Goal: Task Accomplishment & Management: Manage account settings

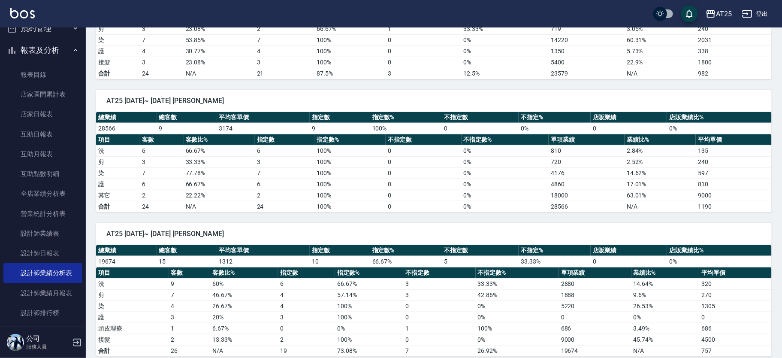
scroll to position [142, 0]
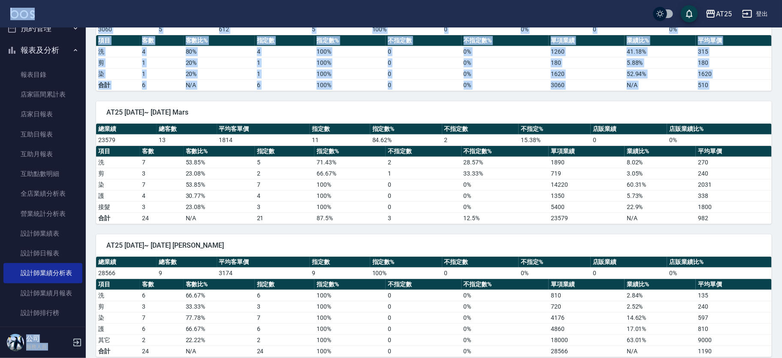
drag, startPoint x: 87, startPoint y: 121, endPoint x: 92, endPoint y: 22, distance: 98.9
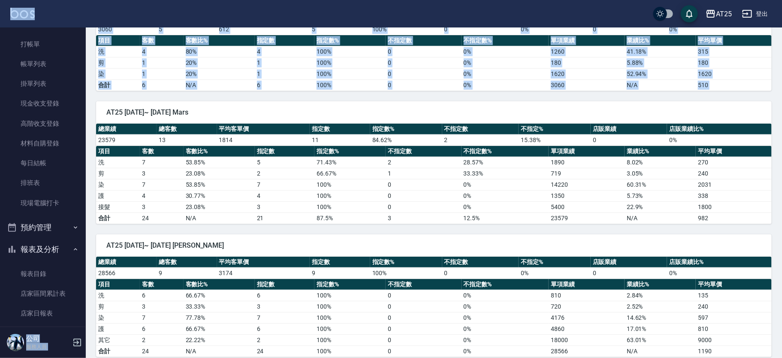
scroll to position [0, 0]
click at [139, 86] on td "合計" at bounding box center [118, 84] width 44 height 11
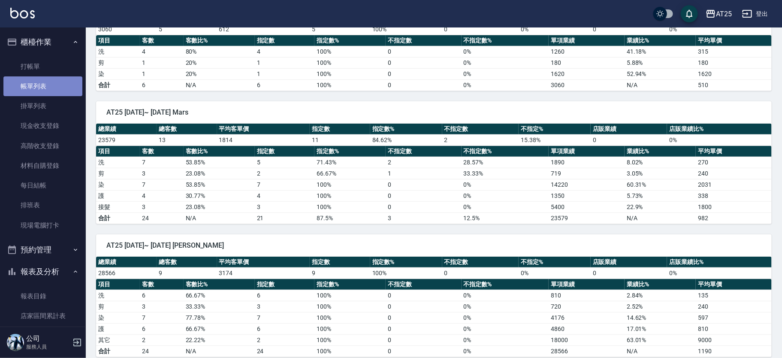
click at [58, 82] on link "帳單列表" at bounding box center [42, 86] width 79 height 20
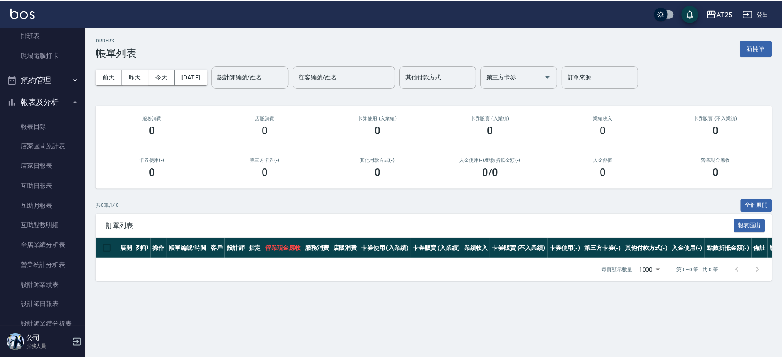
scroll to position [213, 0]
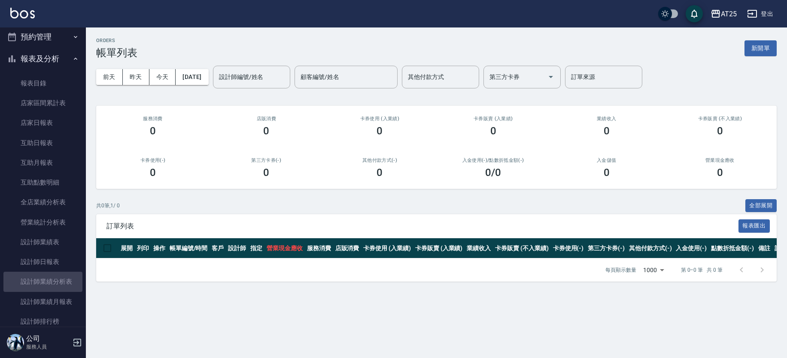
drag, startPoint x: 62, startPoint y: 279, endPoint x: 121, endPoint y: 256, distance: 63.6
click at [63, 279] on link "設計師業績分析表" at bounding box center [42, 282] width 79 height 20
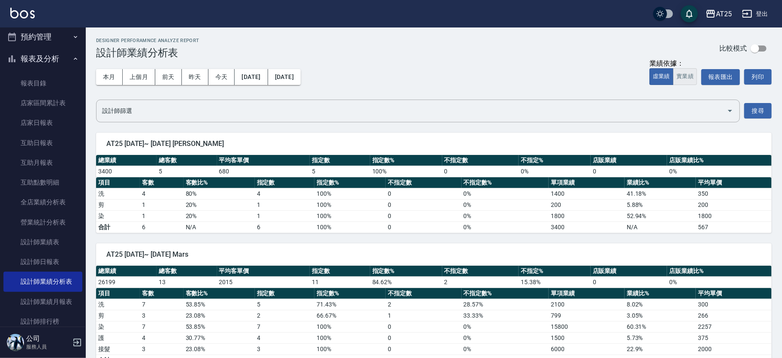
click at [694, 76] on button "實業績" at bounding box center [685, 76] width 24 height 17
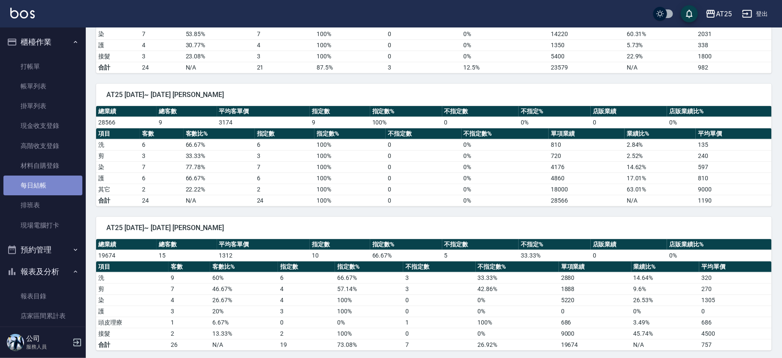
click at [47, 189] on link "每日結帳" at bounding box center [42, 186] width 79 height 20
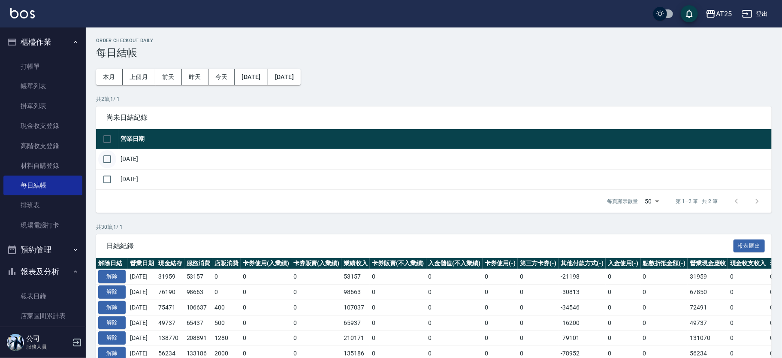
click at [110, 164] on input "checkbox" at bounding box center [107, 159] width 18 height 18
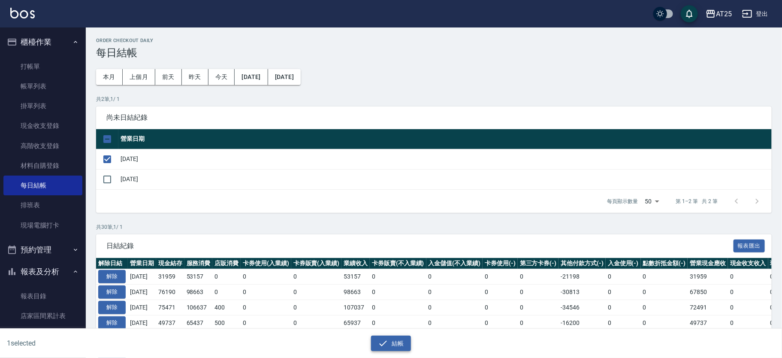
click at [397, 342] on button "結帳" at bounding box center [391, 344] width 40 height 16
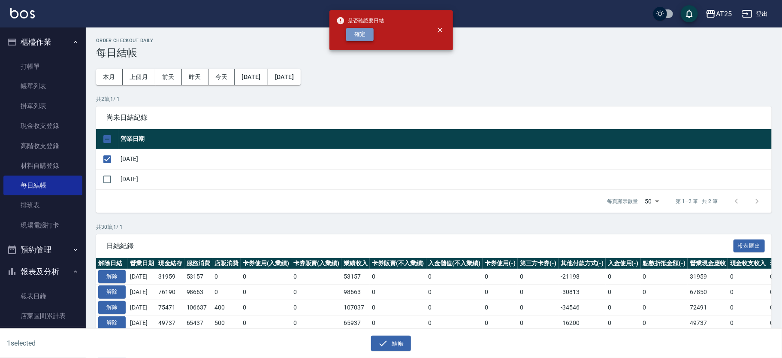
click at [362, 35] on button "確定" at bounding box center [359, 34] width 27 height 13
checkbox input "false"
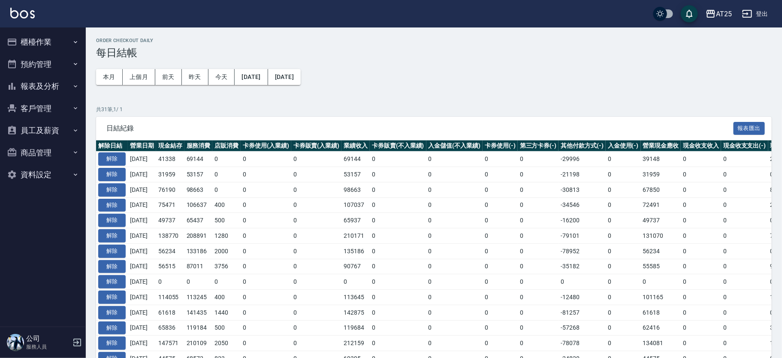
click at [61, 41] on button "櫃檯作業" at bounding box center [42, 42] width 79 height 22
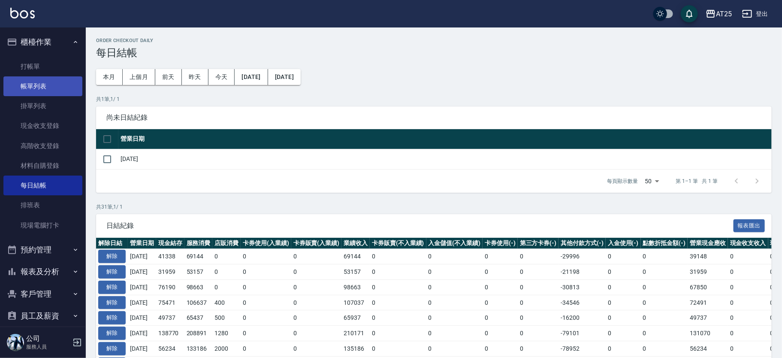
click at [58, 81] on link "帳單列表" at bounding box center [42, 86] width 79 height 20
